Goal: Task Accomplishment & Management: Use online tool/utility

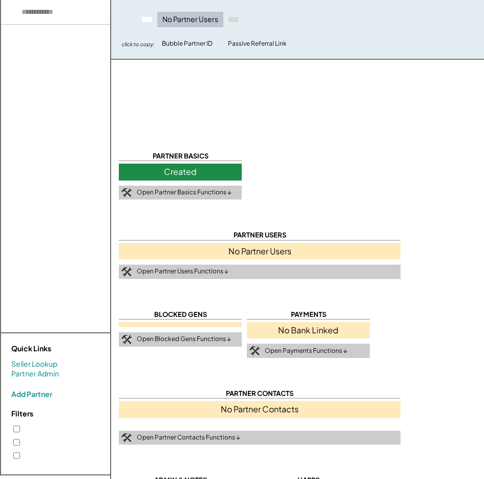
select select "**********"
click at [61, 19] on input "input" at bounding box center [65, 12] width 128 height 25
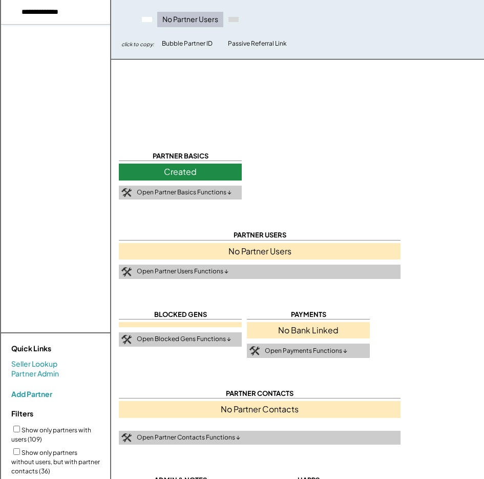
type input "**********"
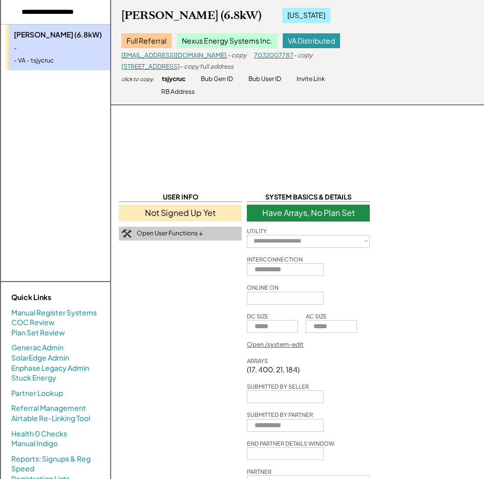
select select "**********"
click at [53, 24] on input "input" at bounding box center [65, 12] width 128 height 25
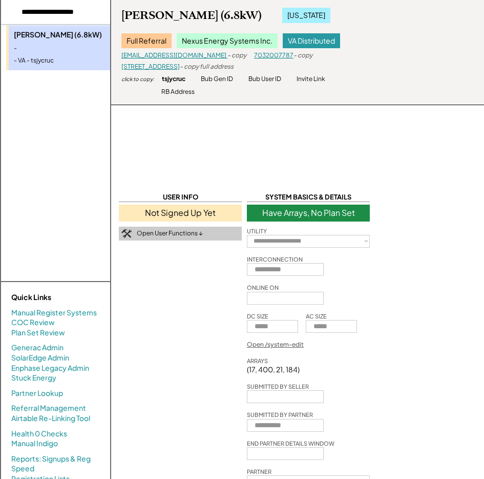
click at [53, 24] on input "input" at bounding box center [65, 12] width 128 height 25
type input "**********"
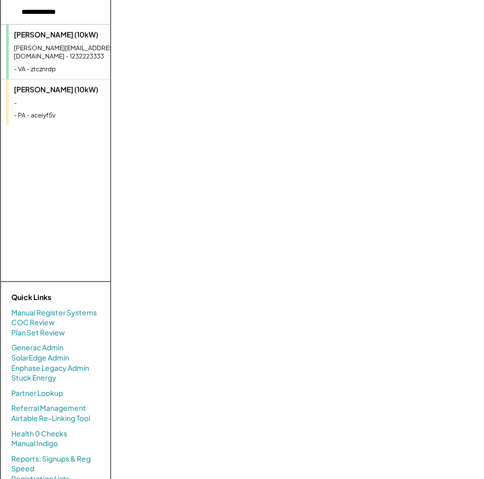
click at [47, 54] on div "[PERSON_NAME][EMAIL_ADDRESS][DOMAIN_NAME] - 1232223333" at bounding box center [77, 52] width 126 height 17
select select "**********"
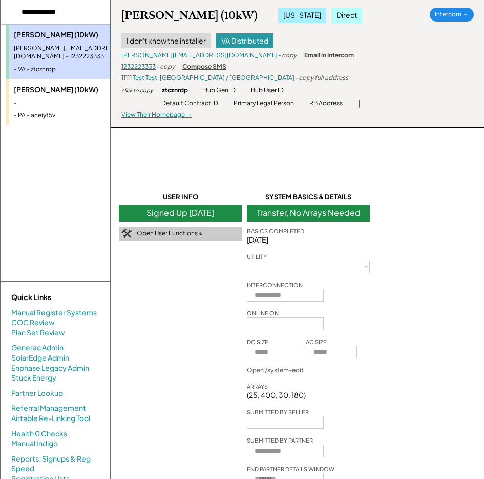
click at [42, 87] on div "[PERSON_NAME] (10kW)" at bounding box center [77, 90] width 126 height 10
select select "**********"
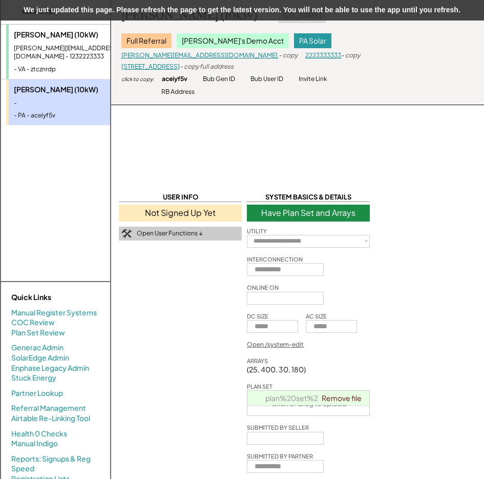
click at [319, 80] on div "Invite Link" at bounding box center [313, 79] width 29 height 9
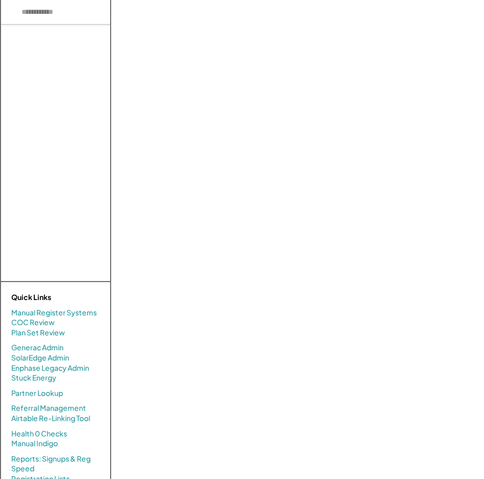
click at [58, 15] on input "input" at bounding box center [65, 12] width 128 height 25
type input "**********"
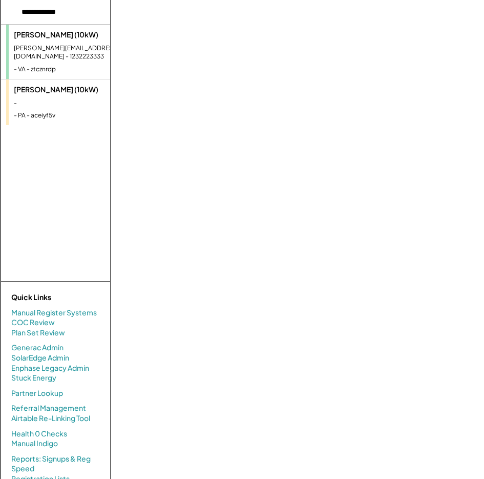
click at [73, 8] on input "input" at bounding box center [65, 12] width 128 height 25
click at [47, 107] on div "-" at bounding box center [77, 103] width 126 height 9
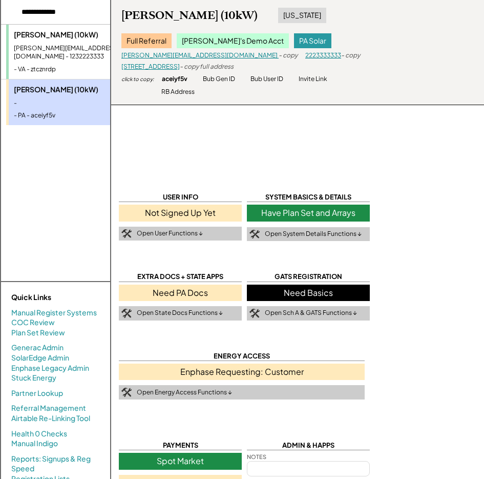
click at [316, 76] on div "Invite Link" at bounding box center [313, 79] width 29 height 9
click at [312, 135] on div "USER INFO Not Signed Up Yet Open User Functions ↓ SYSTEM BASICS & DETAILS Have …" at bounding box center [297, 338] width 374 height 676
click at [322, 76] on div "Invite Link" at bounding box center [313, 79] width 29 height 9
click at [309, 76] on div "Invite Link" at bounding box center [313, 79] width 29 height 9
click at [54, 35] on div "Kathleen Test (10kW)" at bounding box center [77, 35] width 126 height 10
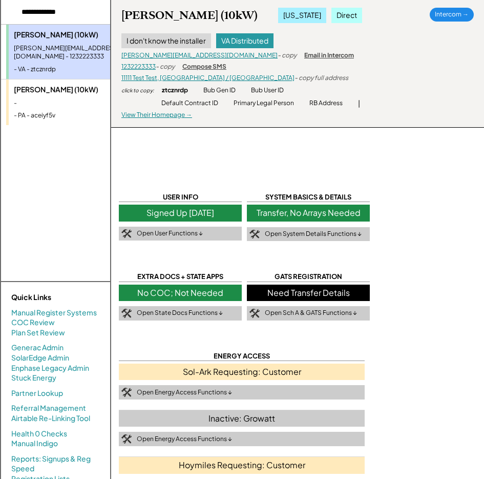
click at [34, 107] on div "-" at bounding box center [77, 103] width 126 height 9
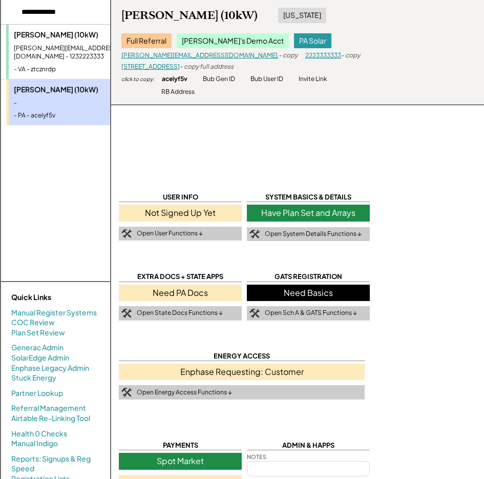
click at [373, 138] on div "USER INFO Not Signed Up Yet Open User Functions ↓ SYSTEM BASICS & DETAILS Have …" at bounding box center [297, 338] width 374 height 676
click at [368, 150] on div "USER INFO Not Signed Up Yet Open User Functions ↓ SYSTEM BASICS & DETAILS Have …" at bounding box center [297, 338] width 374 height 676
click at [423, 163] on div "USER INFO Not Signed Up Yet Open User Functions ↓ SYSTEM BASICS & DETAILS Have …" at bounding box center [297, 338] width 374 height 676
click at [428, 191] on div "USER INFO Not Signed Up Yet Open User Functions ↓ SYSTEM BASICS & DETAILS Have …" at bounding box center [297, 338] width 374 height 676
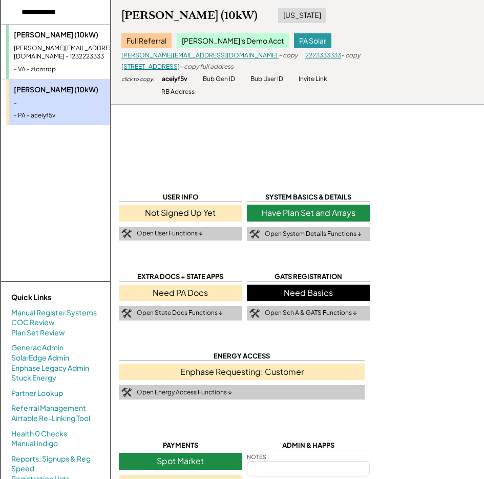
click at [411, 192] on div "USER INFO Not Signed Up Yet Open User Functions ↓ SYSTEM BASICS & DETAILS Have …" at bounding box center [298, 424] width 358 height 464
click at [421, 186] on div "USER INFO Not Signed Up Yet Open User Functions ↓ SYSTEM BASICS & DETAILS Have …" at bounding box center [297, 338] width 374 height 676
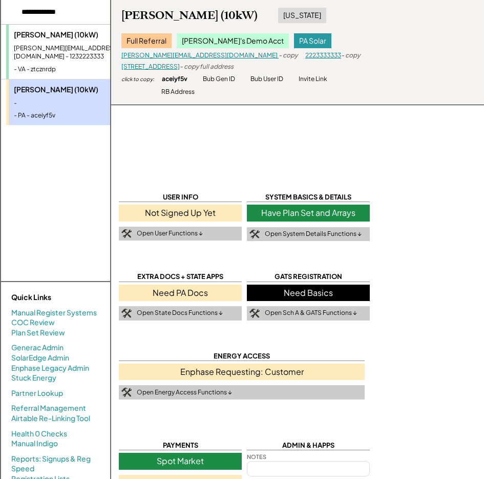
click at [427, 199] on div "USER INFO Not Signed Up Yet Open User Functions ↓ SYSTEM BASICS & DETAILS Have …" at bounding box center [298, 424] width 358 height 464
click at [19, 57] on div "kathleen.test.test@gmail.com - 1232223333" at bounding box center [77, 52] width 126 height 17
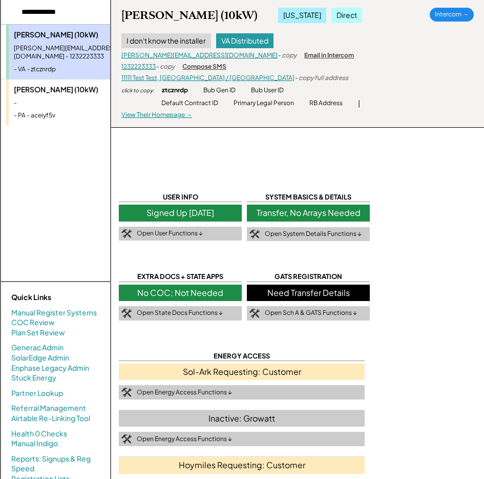
click at [37, 100] on div "-" at bounding box center [77, 103] width 126 height 9
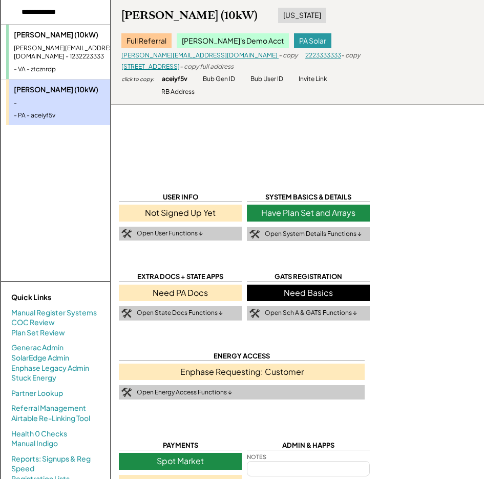
click at [419, 137] on div "USER INFO Not Signed Up Yet Open User Functions ↓ SYSTEM BASICS & DETAILS Have …" at bounding box center [297, 338] width 374 height 676
click at [51, 112] on div "- PA - aceiyf5v" at bounding box center [77, 115] width 126 height 9
click at [429, 122] on div "USER INFO Not Signed Up Yet Open User Functions ↓ SYSTEM BASICS & DETAILS Have …" at bounding box center [297, 338] width 374 height 676
click at [154, 18] on div "[PERSON_NAME] (10kW)" at bounding box center [189, 15] width 136 height 14
click at [326, 279] on div "GATS REGISTRATION" at bounding box center [308, 277] width 123 height 10
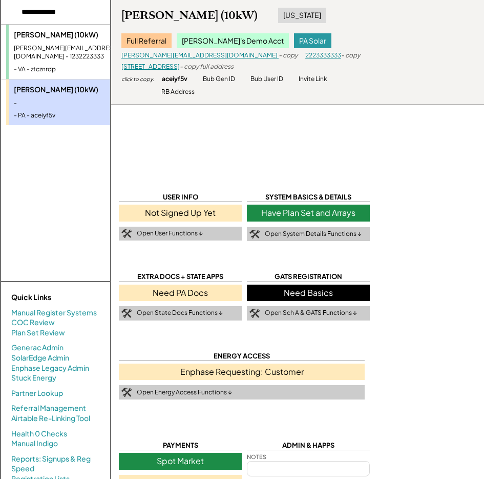
click at [323, 289] on div "Need Basics" at bounding box center [308, 292] width 123 height 16
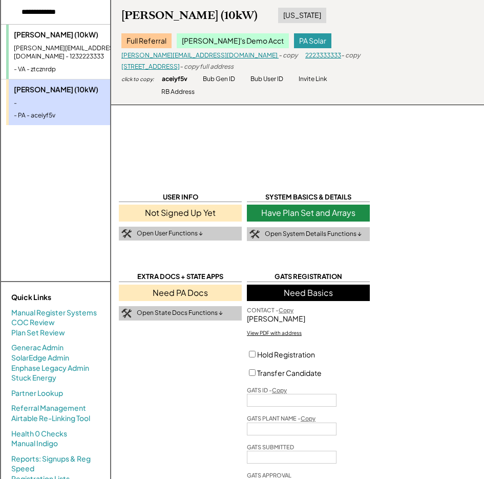
click at [303, 353] on label "Hold Registration" at bounding box center [286, 354] width 58 height 9
click at [325, 78] on div "Invite Link" at bounding box center [313, 79] width 29 height 9
click at [413, 128] on div "USER INFO Not Signed Up Yet Open User Functions ↓ SYSTEM BASICS & DETAILS Have …" at bounding box center [297, 435] width 374 height 870
click at [317, 77] on div "Invite Link" at bounding box center [313, 79] width 29 height 9
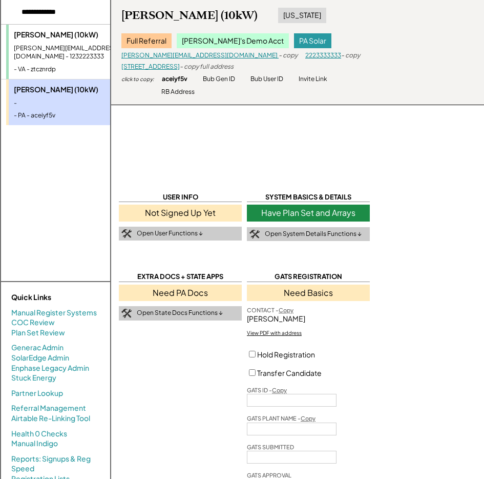
click at [311, 79] on div "Invite Link" at bounding box center [313, 79] width 29 height 9
drag, startPoint x: 396, startPoint y: 74, endPoint x: 376, endPoint y: 68, distance: 21.1
click at [396, 74] on div "Kathleen Test (10kW) Pennsylvania Full Referral Kathleen's Demo Acct PA Solar k…" at bounding box center [297, 52] width 373 height 105
click at [154, 18] on div "[PERSON_NAME] (10kW)" at bounding box center [189, 15] width 136 height 14
click at [314, 79] on div "Invite Link" at bounding box center [313, 79] width 29 height 9
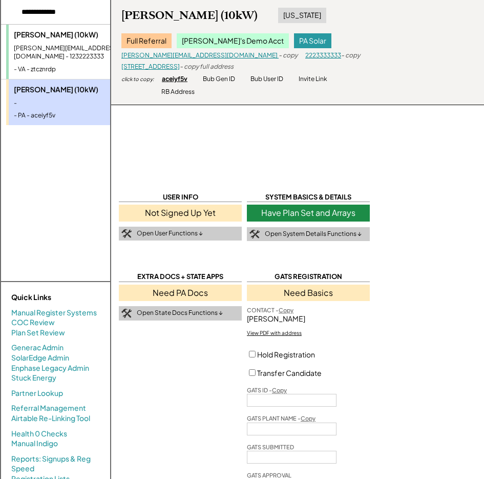
click at [182, 81] on div "aceiyf5v" at bounding box center [175, 79] width 26 height 9
click at [470, 155] on div "USER INFO Not Signed Up Yet Open User Functions ↓ SYSTEM BASICS & DETAILS Have …" at bounding box center [297, 435] width 374 height 870
click at [429, 186] on div "USER INFO Not Signed Up Yet Open User Functions ↓ SYSTEM BASICS & DETAILS Have …" at bounding box center [297, 435] width 374 height 870
click at [170, 18] on div "[PERSON_NAME] (10kW)" at bounding box center [189, 15] width 136 height 14
click at [172, 13] on div "[PERSON_NAME] (10kW)" at bounding box center [189, 15] width 136 height 14
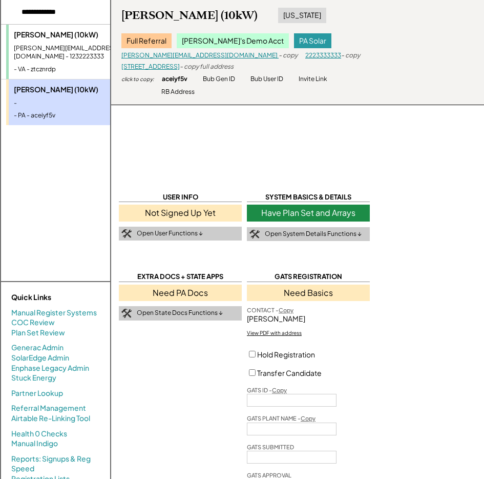
click at [406, 146] on div "USER INFO Not Signed Up Yet Open User Functions ↓ SYSTEM BASICS & DETAILS Have …" at bounding box center [297, 435] width 374 height 870
click at [318, 75] on div "Invite Link" at bounding box center [313, 79] width 29 height 9
click at [310, 83] on div "Invite Link" at bounding box center [313, 79] width 29 height 9
drag, startPoint x: 310, startPoint y: 80, endPoint x: 331, endPoint y: 79, distance: 21.5
click at [311, 79] on div "Invite Link" at bounding box center [313, 79] width 29 height 9
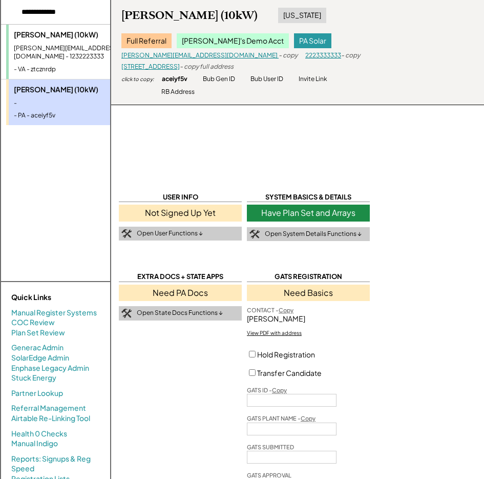
click at [421, 166] on div "USER INFO Not Signed Up Yet Open User Functions ↓ SYSTEM BASICS & DETAILS Have …" at bounding box center [297, 435] width 374 height 870
click at [379, 57] on div "Kathleen Test (10kW) Pennsylvania Full Referral Kathleen's Demo Acct PA Solar k…" at bounding box center [297, 52] width 373 height 105
click at [422, 166] on div "USER INFO Not Signed Up Yet Open User Functions ↓ SYSTEM BASICS & DETAILS Have …" at bounding box center [297, 435] width 374 height 870
click at [422, 158] on div "USER INFO Not Signed Up Yet Open User Functions ↓ SYSTEM BASICS & DETAILS Have …" at bounding box center [297, 435] width 374 height 870
click at [279, 54] on div "- copy" at bounding box center [288, 55] width 19 height 9
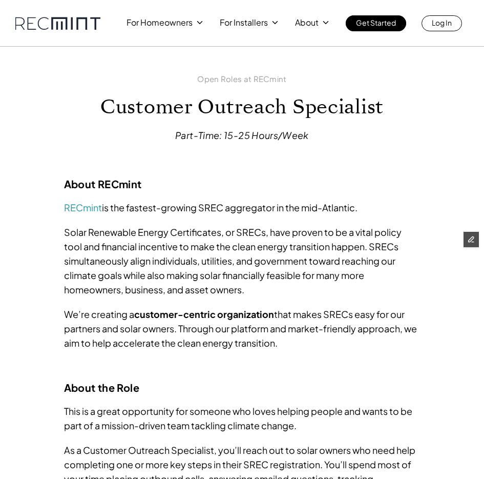
drag, startPoint x: 95, startPoint y: 111, endPoint x: 396, endPoint y: 105, distance: 301.4
click at [396, 105] on h1 "Customer Outreach Specialist" at bounding box center [242, 106] width 357 height 23
copy h1 "Customer Outreach Specialist"
drag, startPoint x: 338, startPoint y: 224, endPoint x: 333, endPoint y: 225, distance: 5.2
click at [337, 225] on p "Solar Renewable Energy Certificates, or SRECs, have proven to be a vital policy…" at bounding box center [242, 261] width 357 height 72
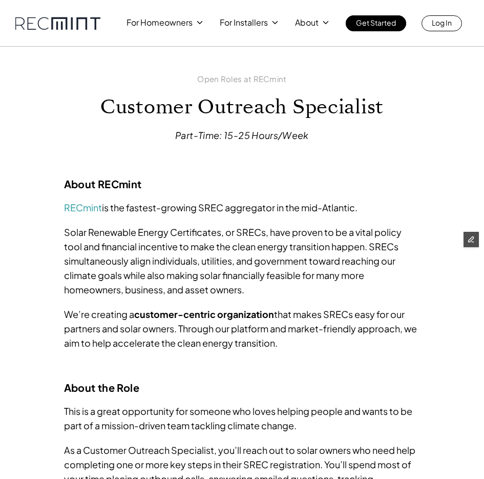
click at [221, 106] on h1 "Customer Outreach Specialist" at bounding box center [242, 106] width 357 height 23
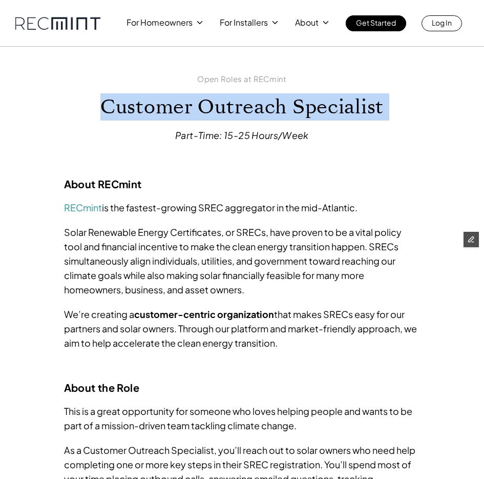
copy h1 "Customer Outreach Specialist"
